Goal: Information Seeking & Learning: Find specific page/section

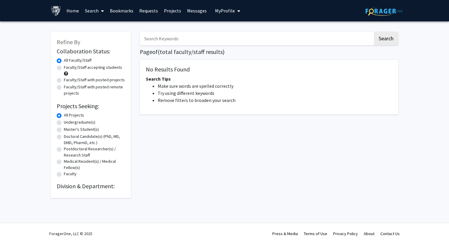
click at [87, 62] on label "All Faculty/Staff" at bounding box center [78, 60] width 28 height 6
click at [68, 61] on input "All Faculty/Staff" at bounding box center [66, 59] width 4 height 4
click at [84, 114] on label "All Projects" at bounding box center [74, 115] width 20 height 6
click at [68, 114] on input "All Projects" at bounding box center [66, 114] width 4 height 4
click at [164, 39] on input "Search Keywords" at bounding box center [256, 39] width 233 height 14
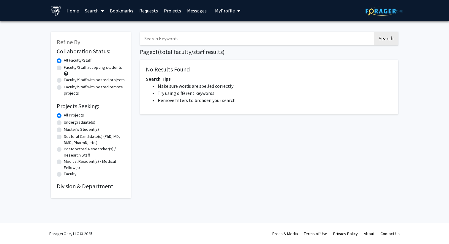
click at [374, 32] on button "Search" at bounding box center [386, 39] width 24 height 14
click at [100, 10] on span at bounding box center [101, 11] width 5 height 21
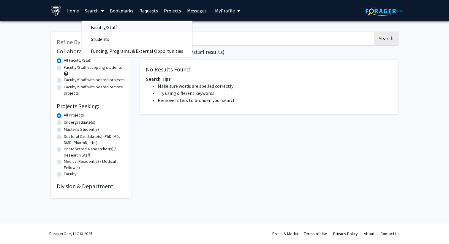
click at [101, 29] on span "Faculty/Staff" at bounding box center [104, 27] width 44 height 12
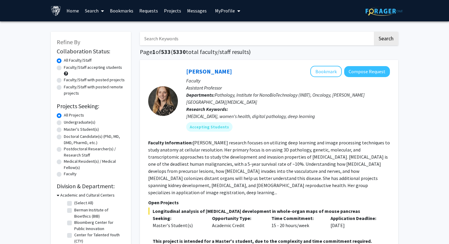
click at [212, 42] on input "Search Keywords" at bounding box center [256, 39] width 233 height 14
type input "treatment"
click at [374, 32] on button "Search" at bounding box center [386, 39] width 24 height 14
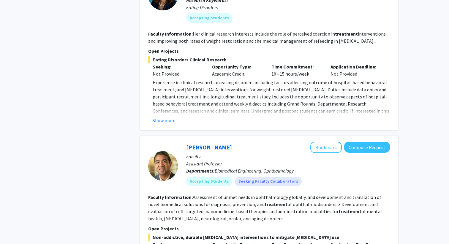
scroll to position [642, 0]
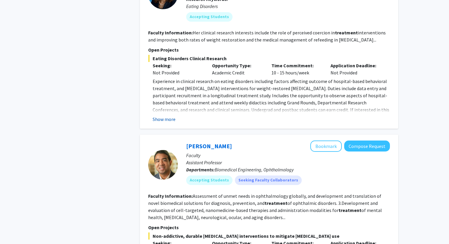
click at [172, 116] on button "Show more" at bounding box center [164, 119] width 23 height 7
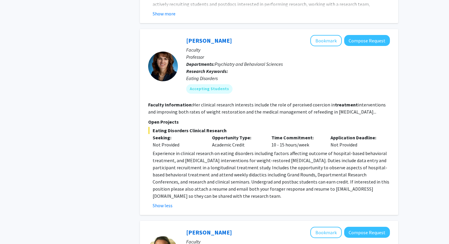
scroll to position [570, 0]
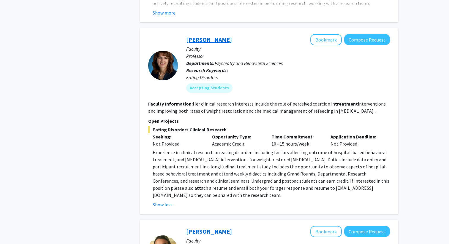
click at [218, 36] on link "[PERSON_NAME]" at bounding box center [209, 39] width 46 height 7
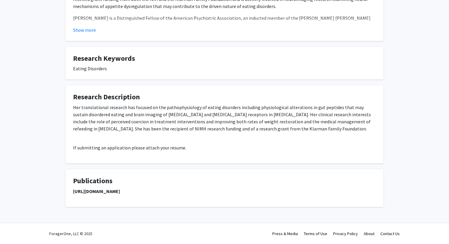
scroll to position [264, 0]
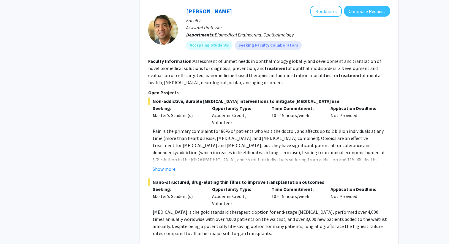
scroll to position [781, 0]
